Goal: Find specific page/section: Find specific page/section

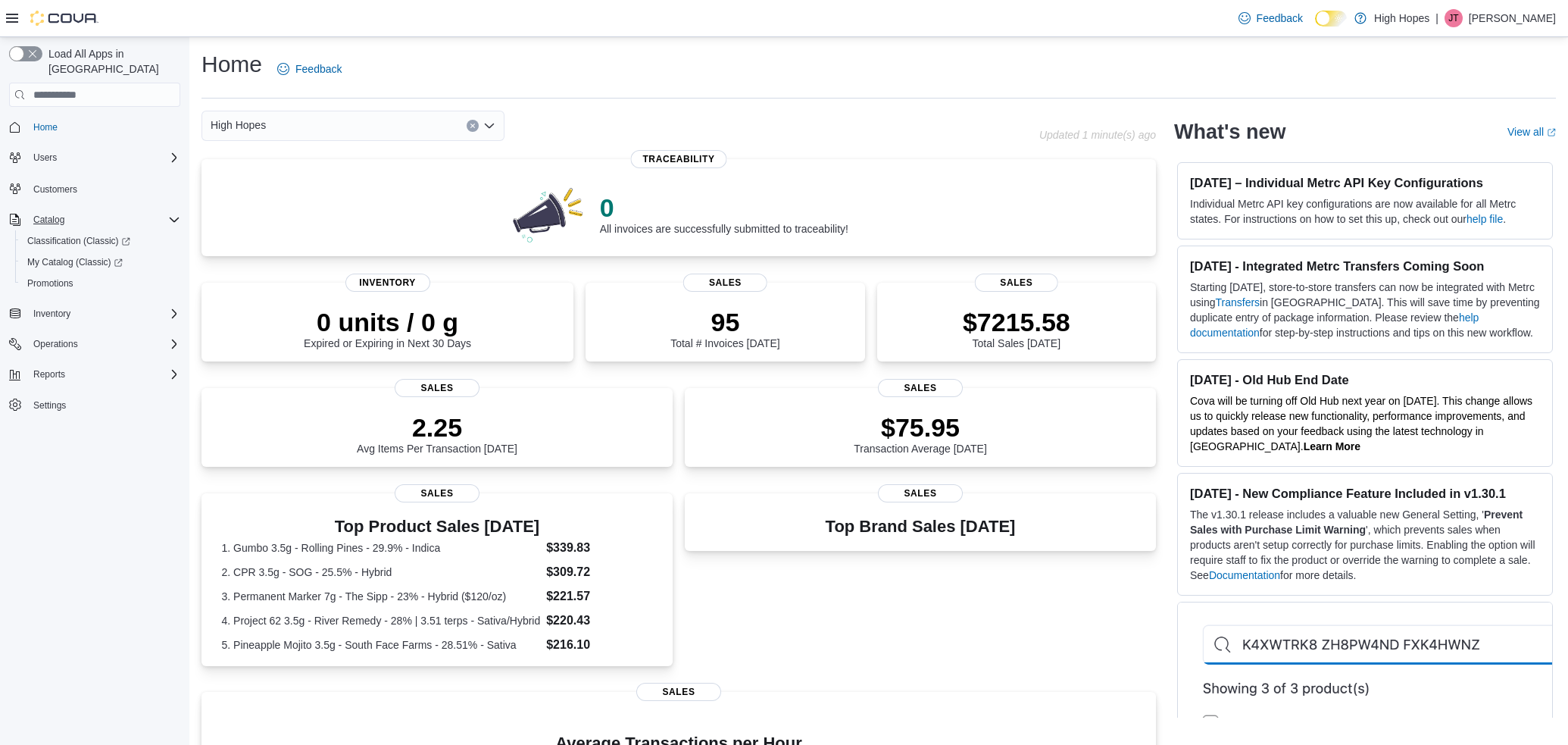
click at [50, 213] on span "Catalog" at bounding box center [48, 219] width 31 height 12
click at [52, 213] on span "Catalog" at bounding box center [48, 219] width 31 height 12
click at [77, 256] on span "My Catalog (Classic)" at bounding box center [75, 262] width 95 height 12
